Goal: Task Accomplishment & Management: Manage account settings

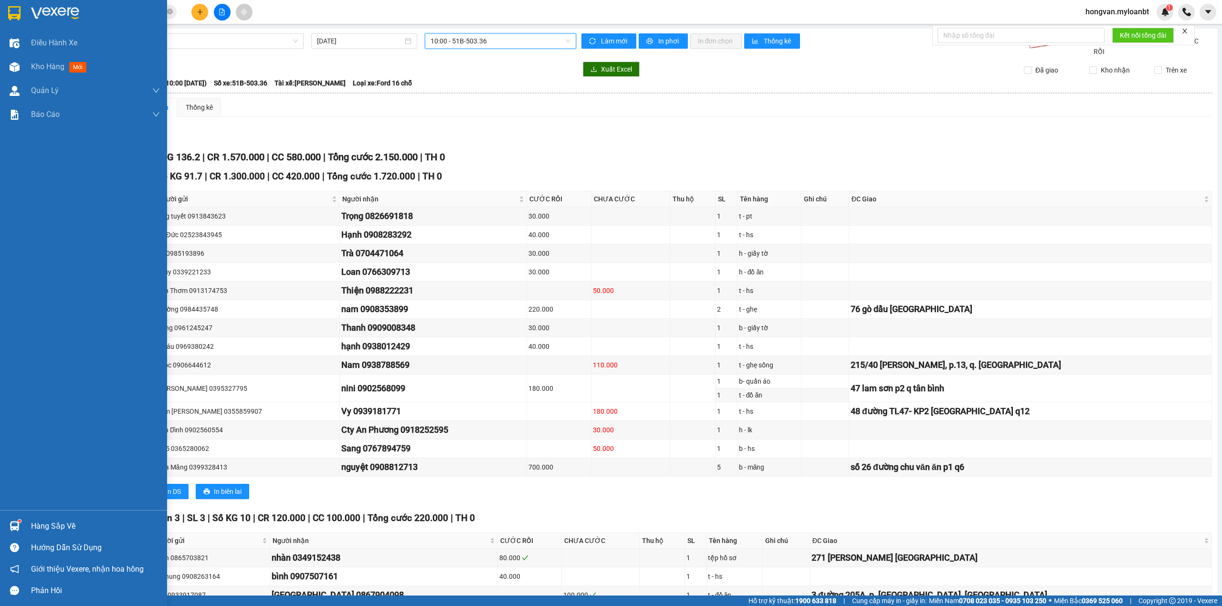
scroll to position [216, 0]
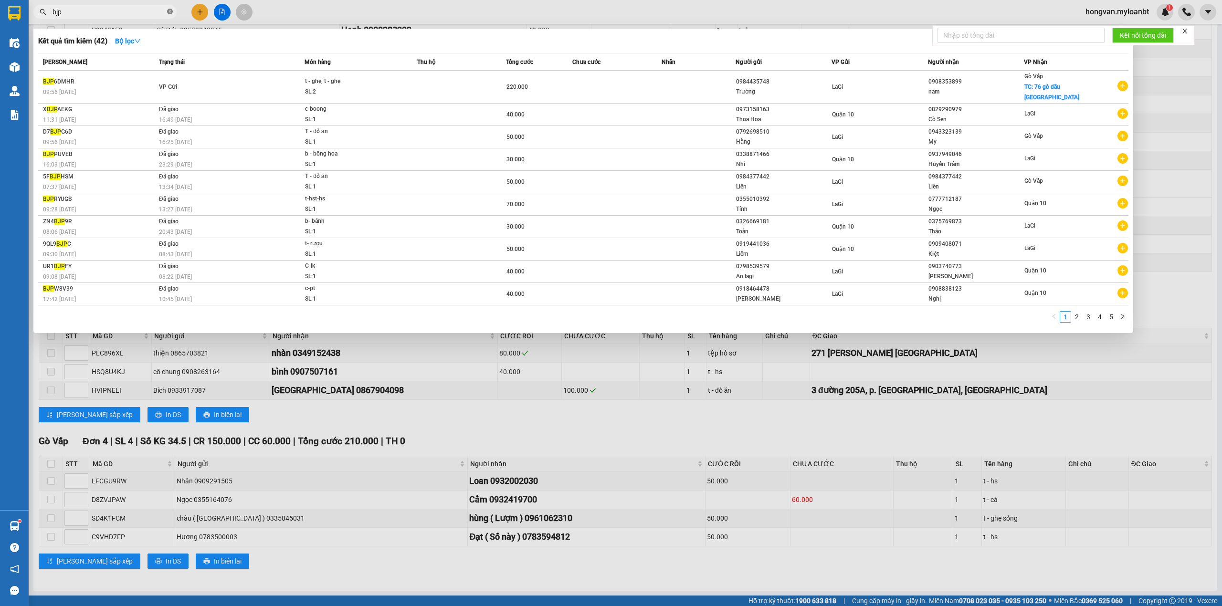
click at [170, 14] on icon "close-circle" at bounding box center [170, 12] width 6 height 6
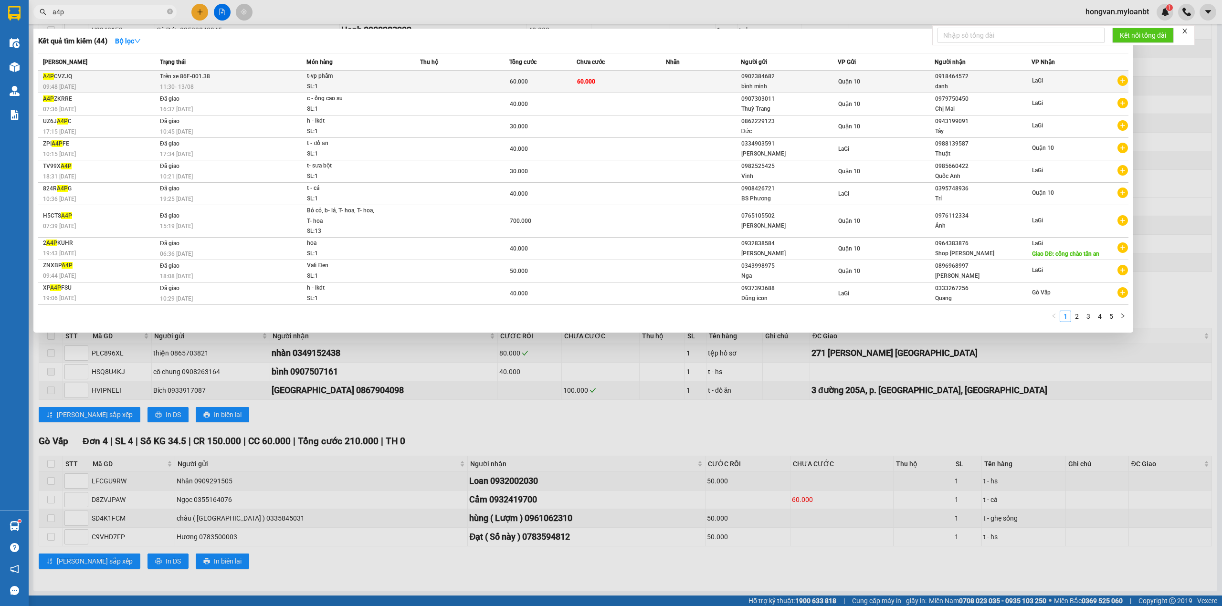
type input "a4p"
click at [352, 83] on div "SL: 1" at bounding box center [343, 87] width 72 height 11
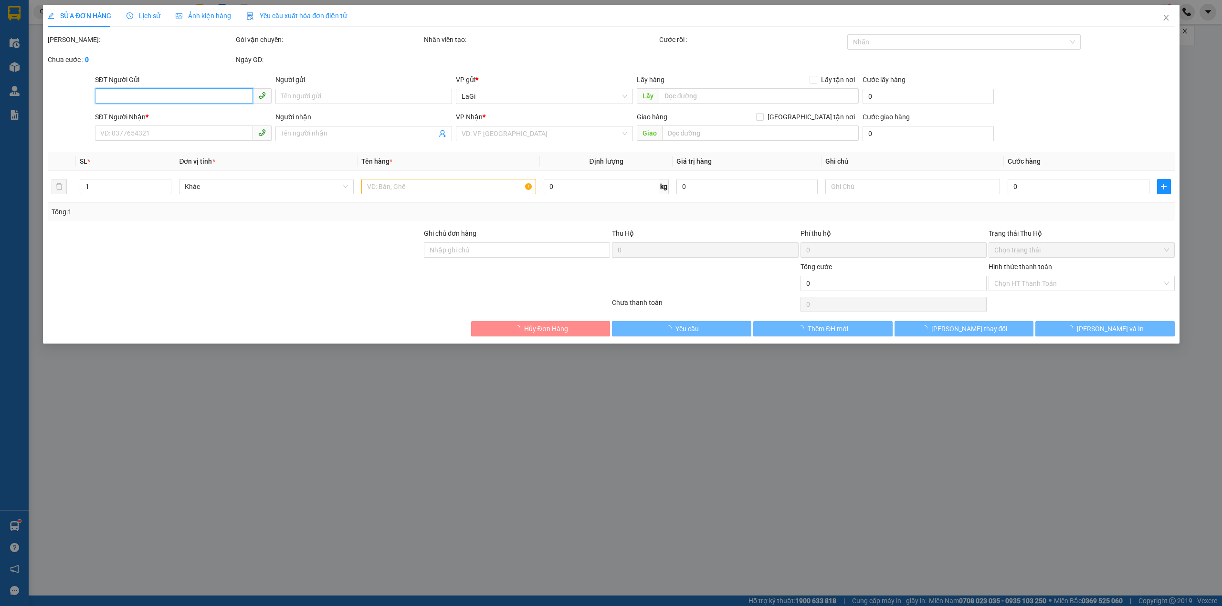
type input "0902384682"
type input "bình minh"
type input "0918464572"
type input "danh"
type input "60.000"
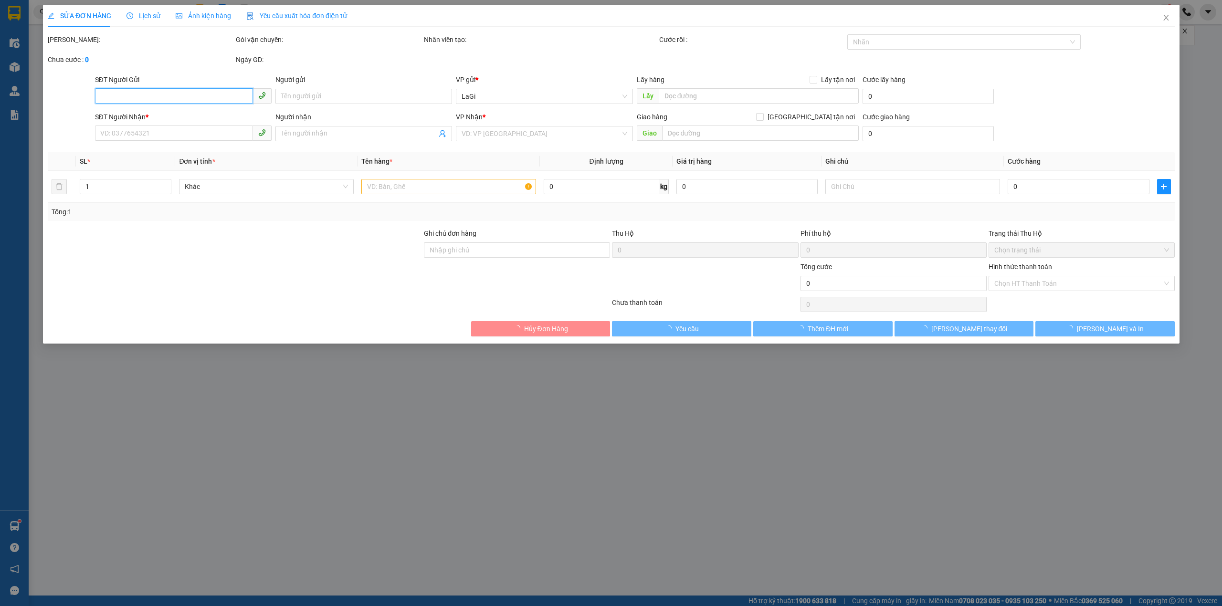
type input "60.000"
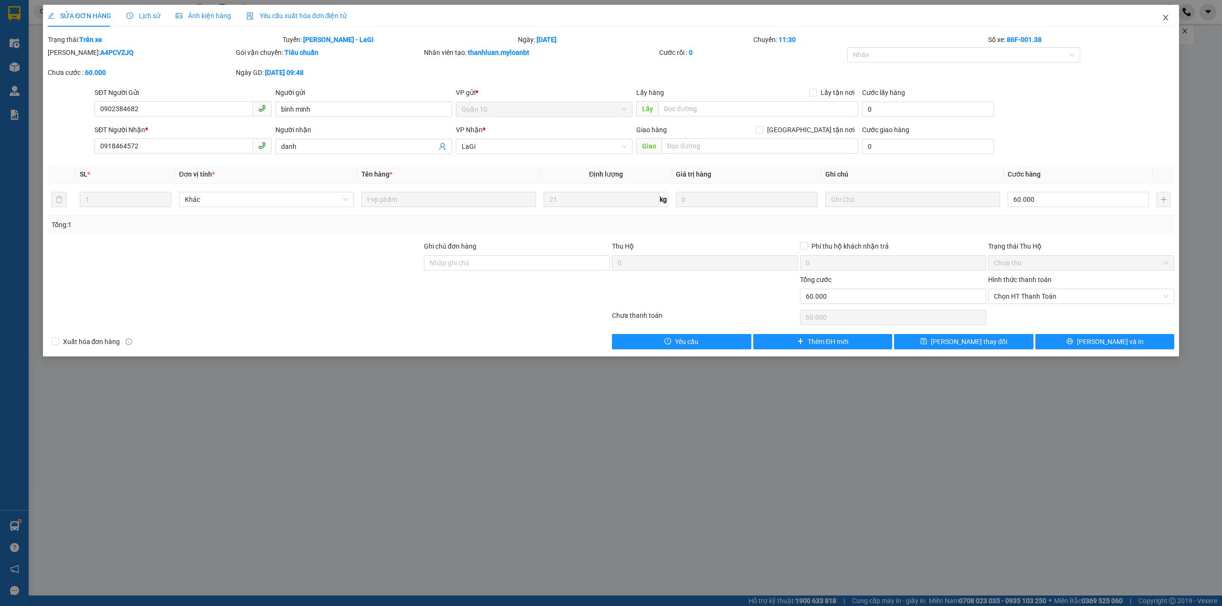
click at [1166, 18] on icon "close" at bounding box center [1166, 18] width 5 height 6
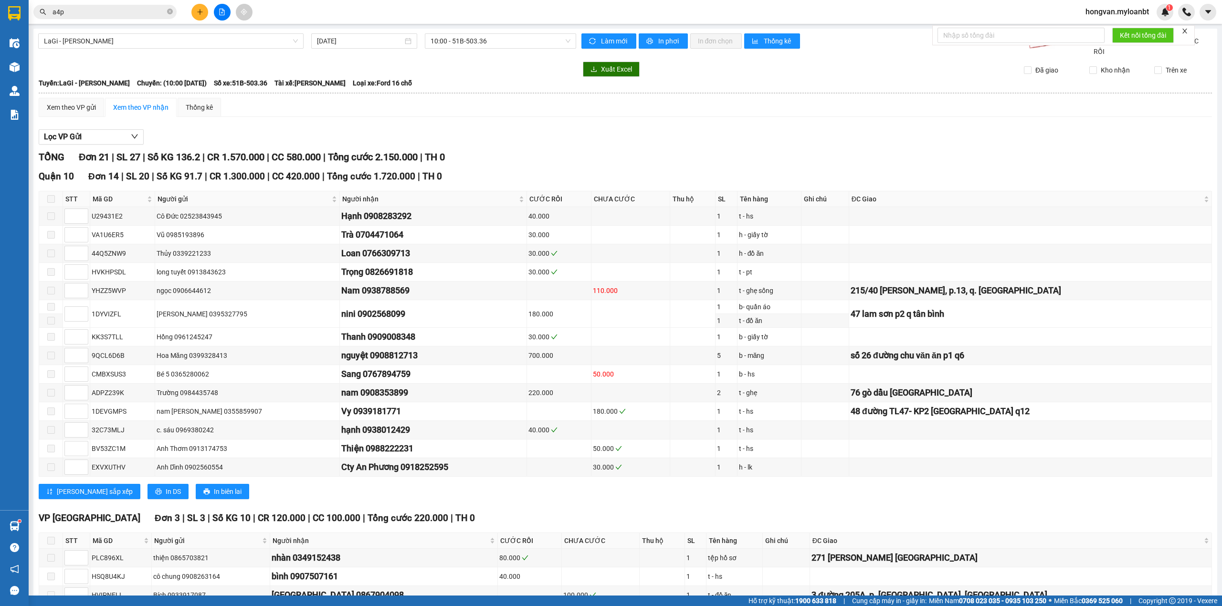
click at [111, 16] on input "a4p" at bounding box center [109, 12] width 113 height 11
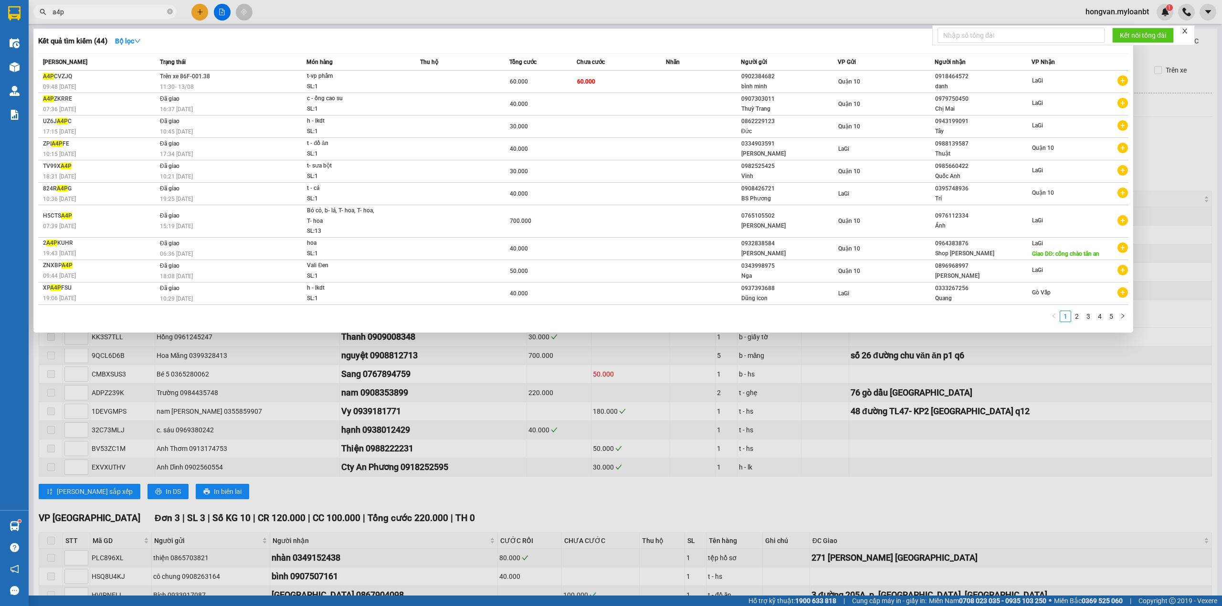
click at [86, 12] on input "a4p" at bounding box center [109, 12] width 113 height 11
click at [278, 82] on td "VP Gửi" at bounding box center [232, 82] width 149 height 22
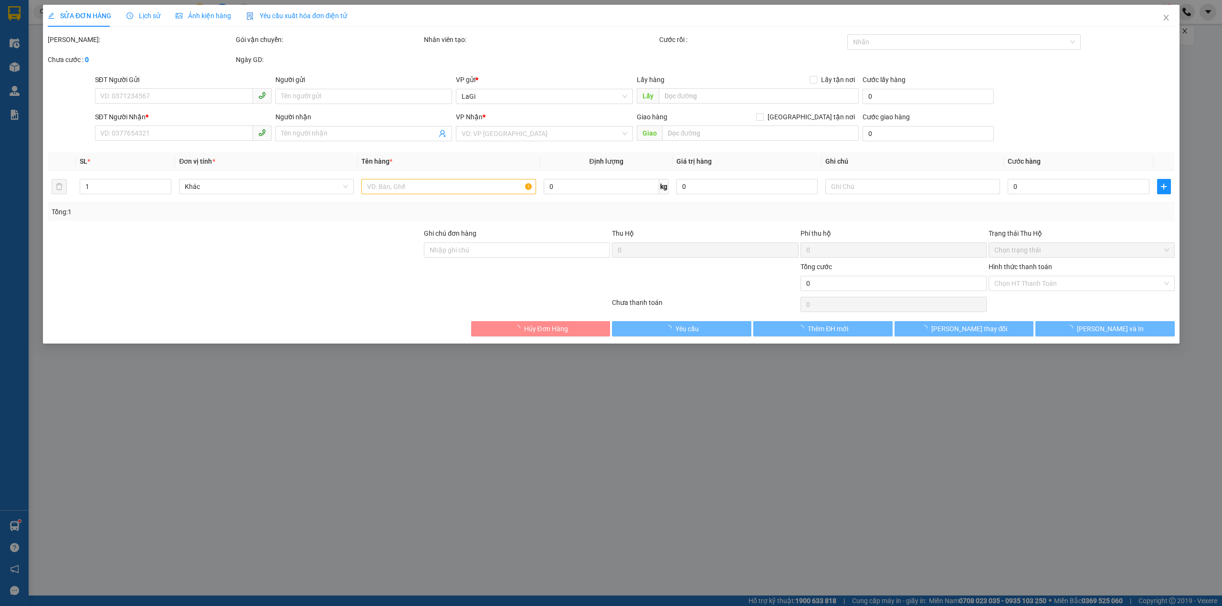
type input "0902384682"
type input "bình minh"
type input "0918464572"
type input "danh"
type input "60.000"
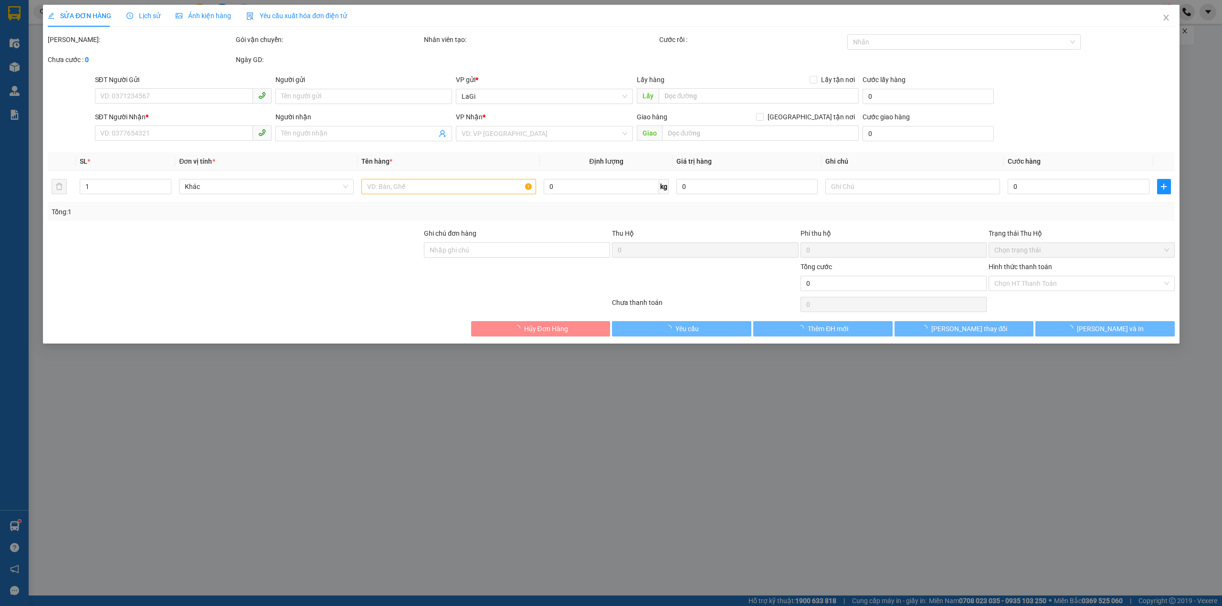
type input "60.000"
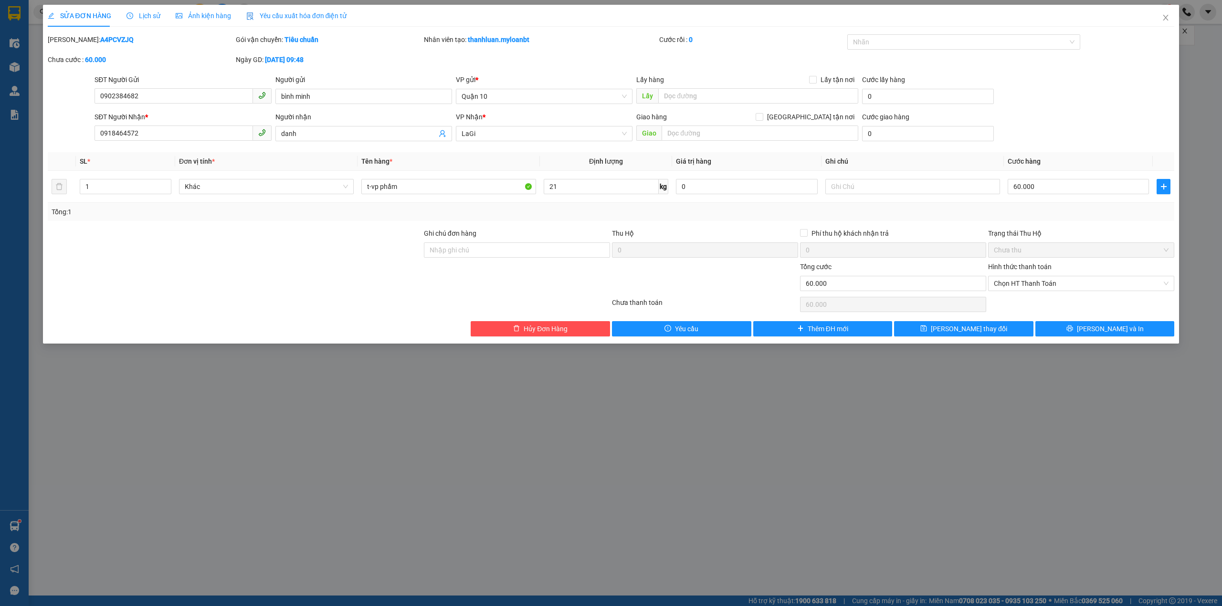
click at [568, 321] on div "Total Paid Fee 0 Total UnPaid Fee 60.000 Cash Collection Total Fee Mã ĐH: A4PCV…" at bounding box center [611, 185] width 1127 height 302
click at [562, 327] on span "Hủy Đơn Hàng" at bounding box center [546, 329] width 44 height 11
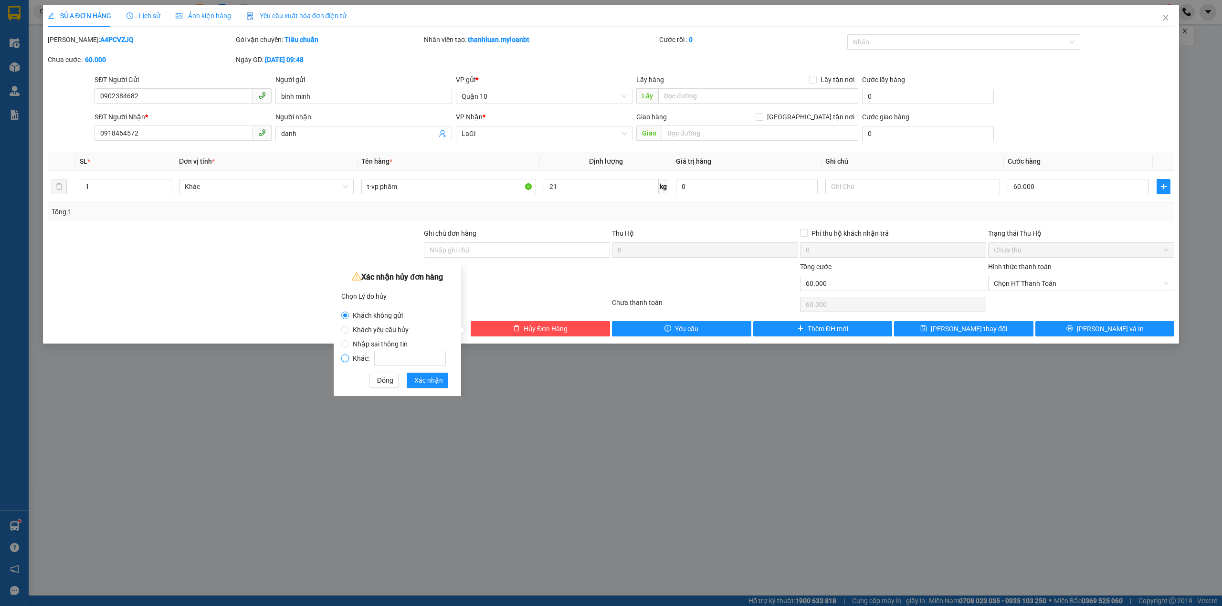
click at [346, 358] on input "Khác:" at bounding box center [345, 359] width 8 height 8
radio input "true"
radio input "false"
click at [386, 360] on input "Khác:" at bounding box center [410, 358] width 72 height 15
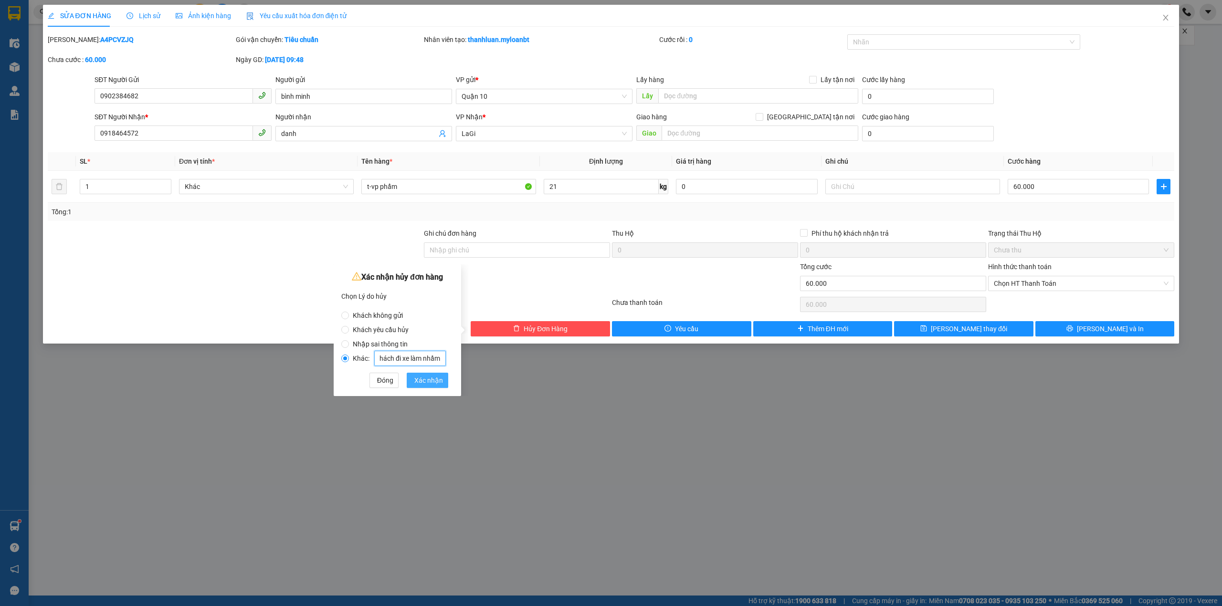
type input "khách đi xe làm nhầm"
click at [425, 385] on span "Xác nhận" at bounding box center [428, 380] width 29 height 11
